Goal: Information Seeking & Learning: Learn about a topic

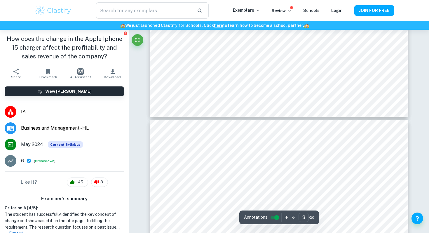
type input "4"
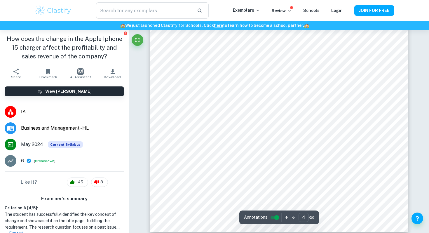
scroll to position [1350, 0]
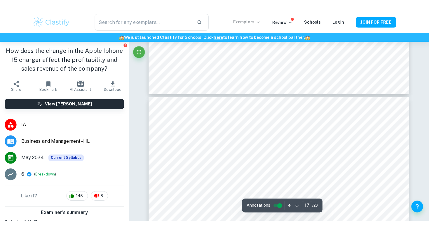
scroll to position [6014, 0]
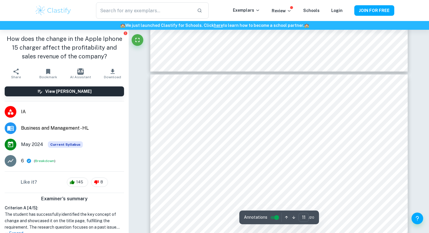
type input "10"
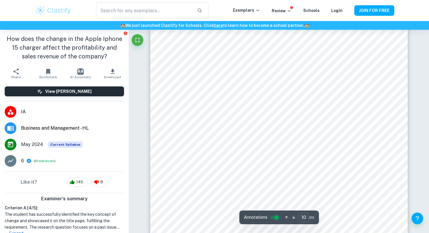
scroll to position [3537, 0]
